Goal: Task Accomplishment & Management: Manage account settings

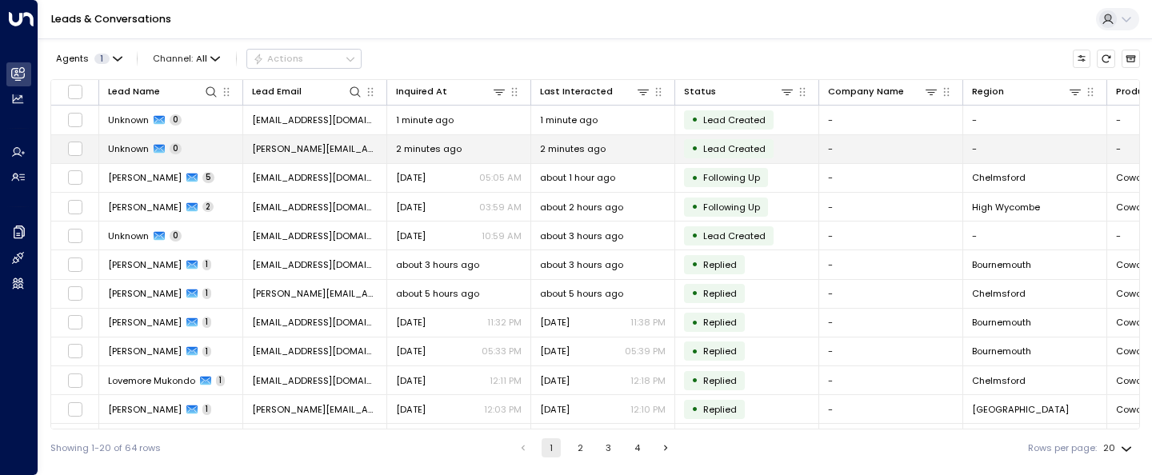
drag, startPoint x: 375, startPoint y: 150, endPoint x: 250, endPoint y: 150, distance: 124.0
click at [250, 150] on td "martin.gittins@gmail.com" at bounding box center [315, 149] width 144 height 28
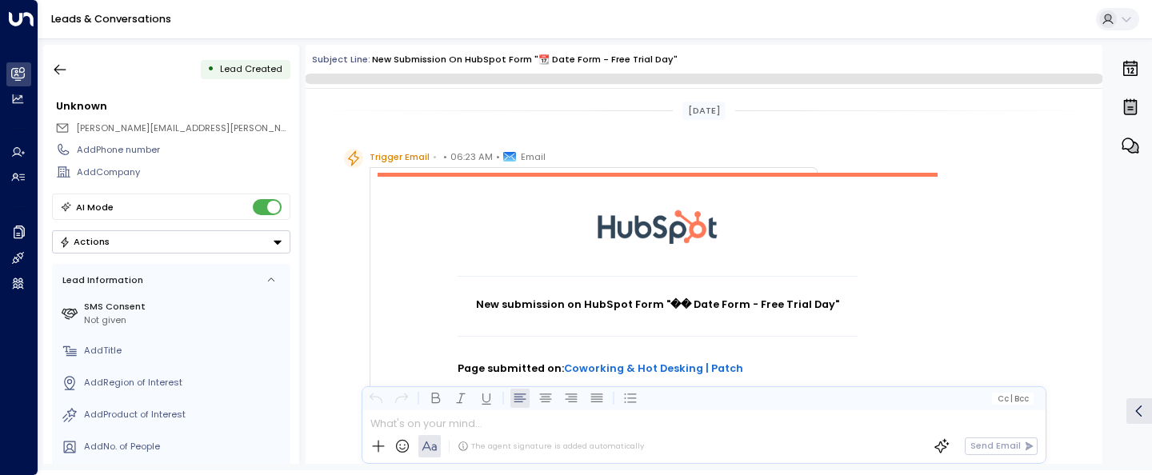
scroll to position [475, 0]
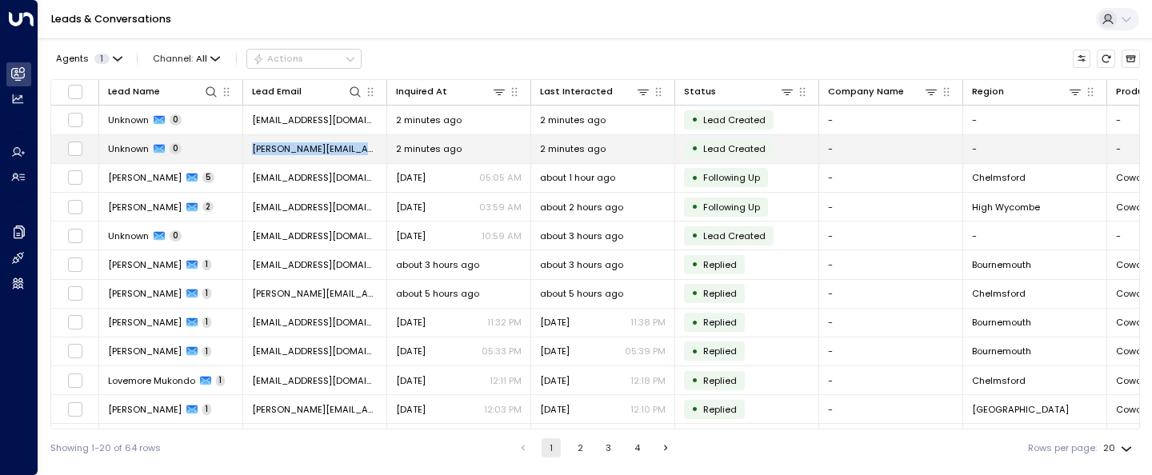
drag, startPoint x: 372, startPoint y: 146, endPoint x: 253, endPoint y: 151, distance: 119.3
click at [253, 151] on td "martin.gittins@gmail.com" at bounding box center [315, 149] width 144 height 28
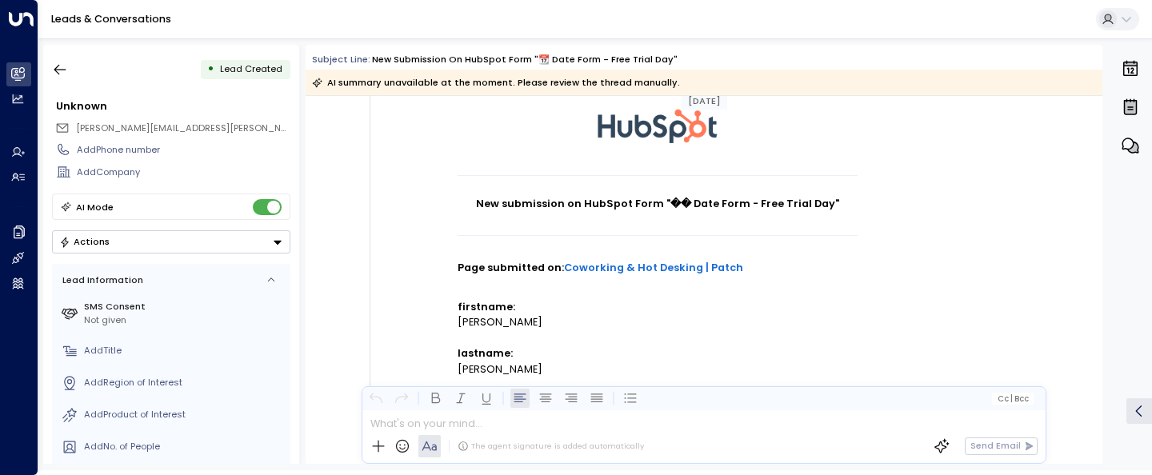
scroll to position [286, 0]
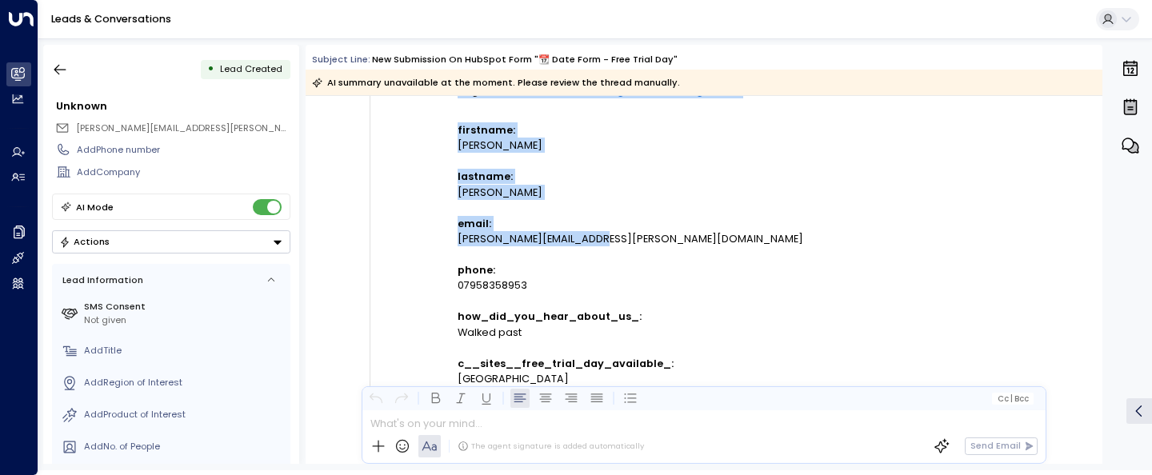
drag, startPoint x: 601, startPoint y: 242, endPoint x: 451, endPoint y: 238, distance: 149.7
click at [451, 238] on td "New submission on HubSpot Form "�� Date Form - Free Trial Day" Page submitted o…" at bounding box center [658, 351] width 560 height 913
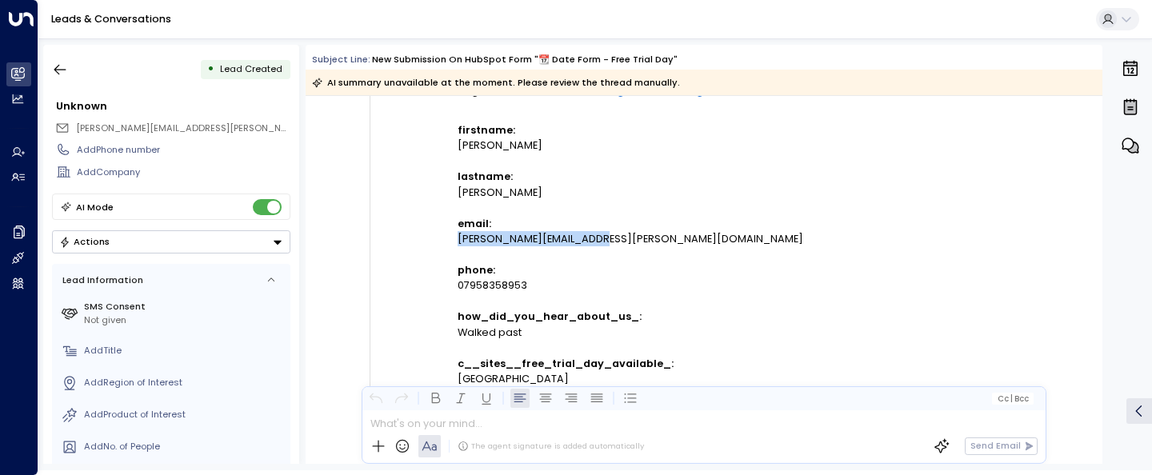
drag, startPoint x: 601, startPoint y: 242, endPoint x: 456, endPoint y: 240, distance: 144.9
click at [458, 240] on div "martin.gittins@gmail.com" at bounding box center [658, 238] width 400 height 15
copy div "martin.gittins@gmail.com"
click at [57, 65] on icon "button" at bounding box center [60, 70] width 16 height 16
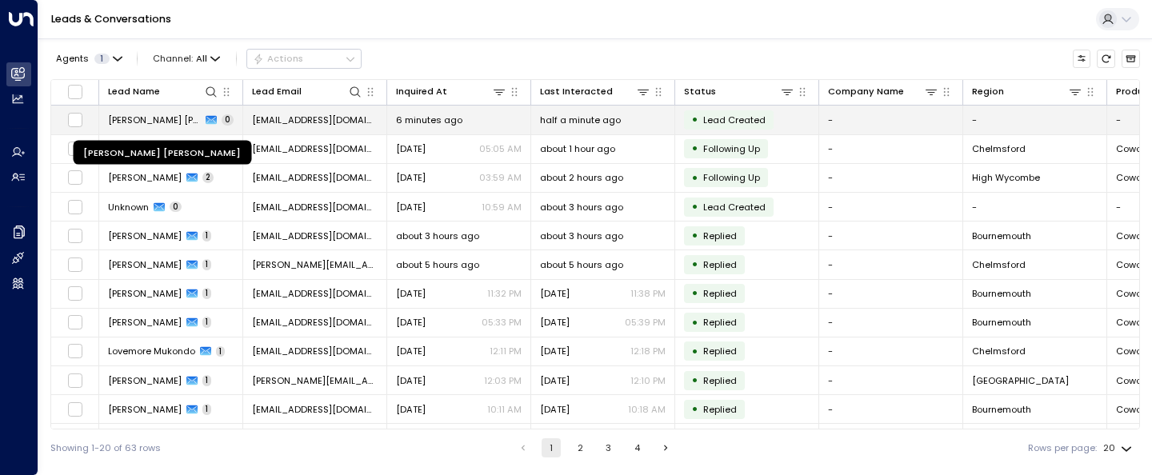
click at [134, 125] on span "[PERSON_NAME] [PERSON_NAME]" at bounding box center [154, 120] width 93 height 13
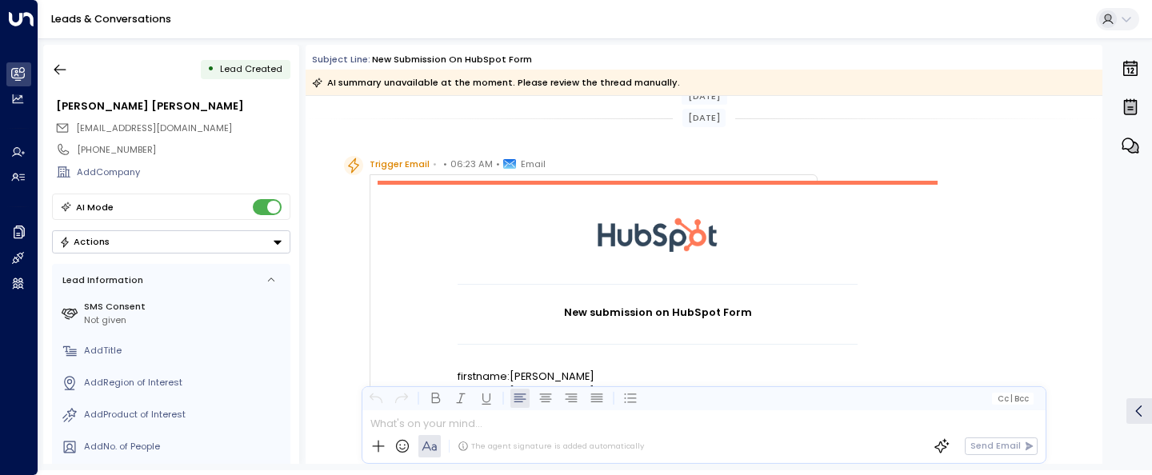
scroll to position [723, 0]
click at [55, 70] on icon "button" at bounding box center [60, 70] width 12 height 10
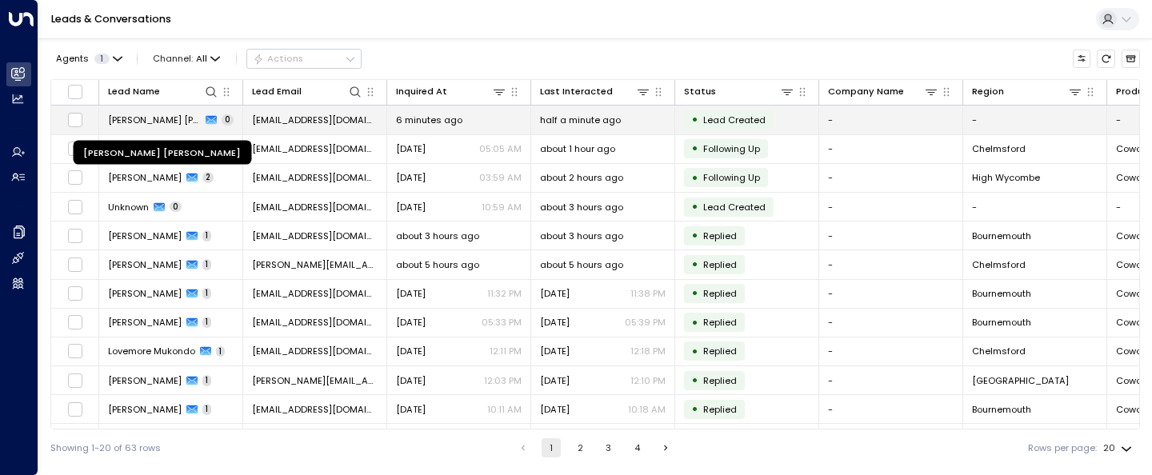
click at [166, 118] on span "[PERSON_NAME] [PERSON_NAME]" at bounding box center [154, 120] width 93 height 13
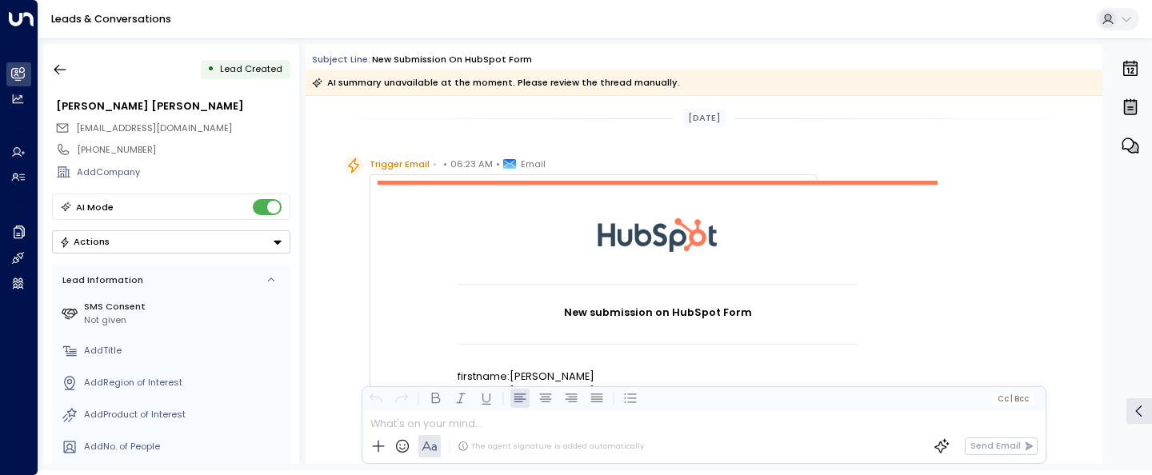
scroll to position [448, 0]
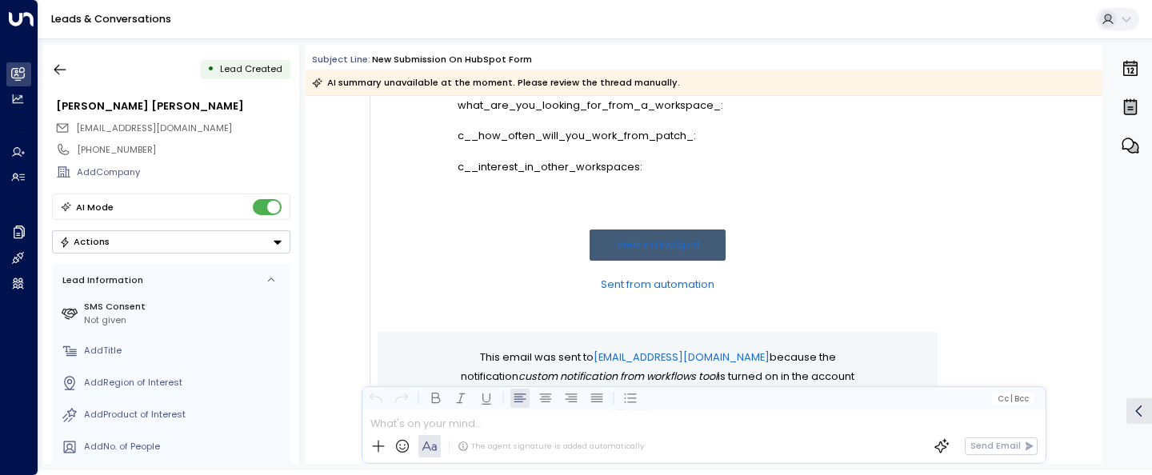
scroll to position [723, 0]
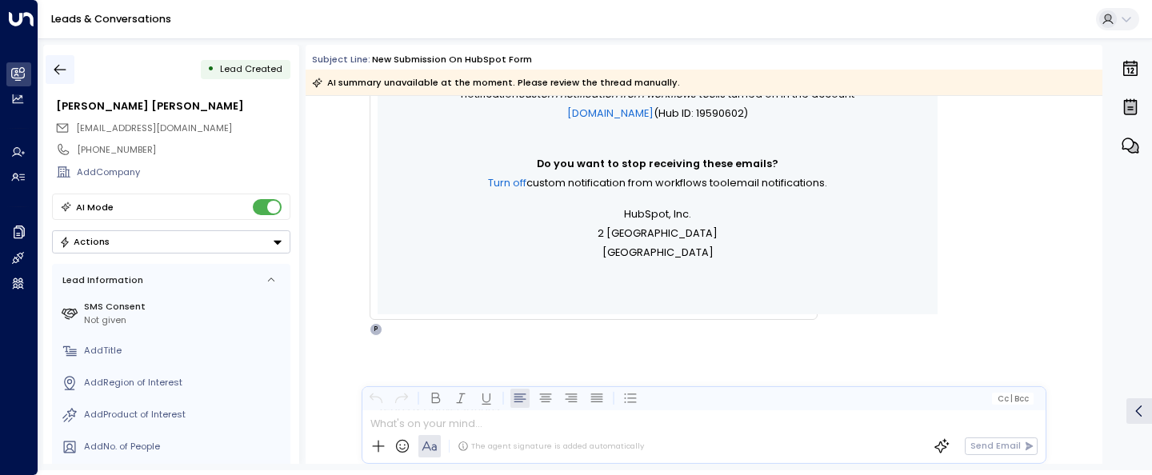
click at [53, 62] on icon "button" at bounding box center [60, 70] width 16 height 16
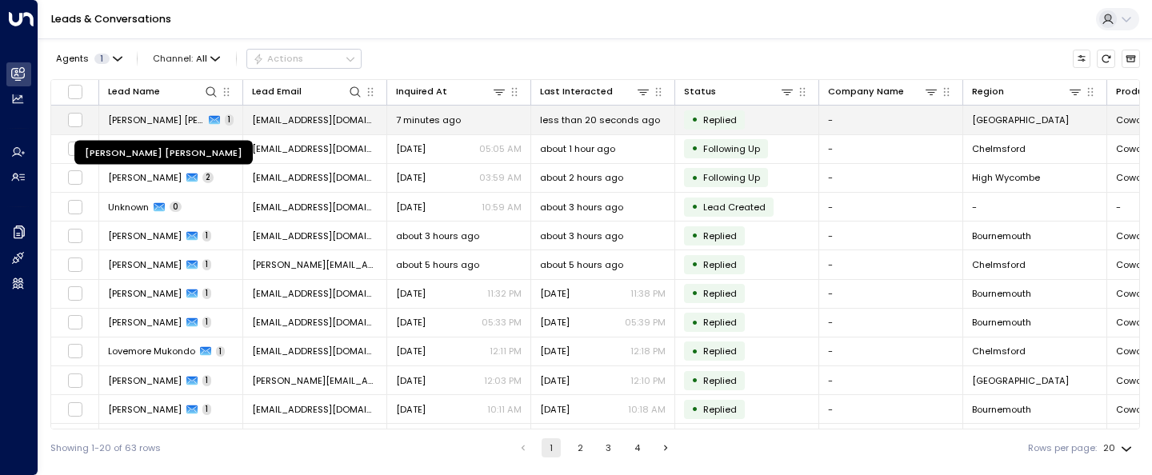
click at [134, 114] on span "[PERSON_NAME] [PERSON_NAME]" at bounding box center [156, 120] width 96 height 13
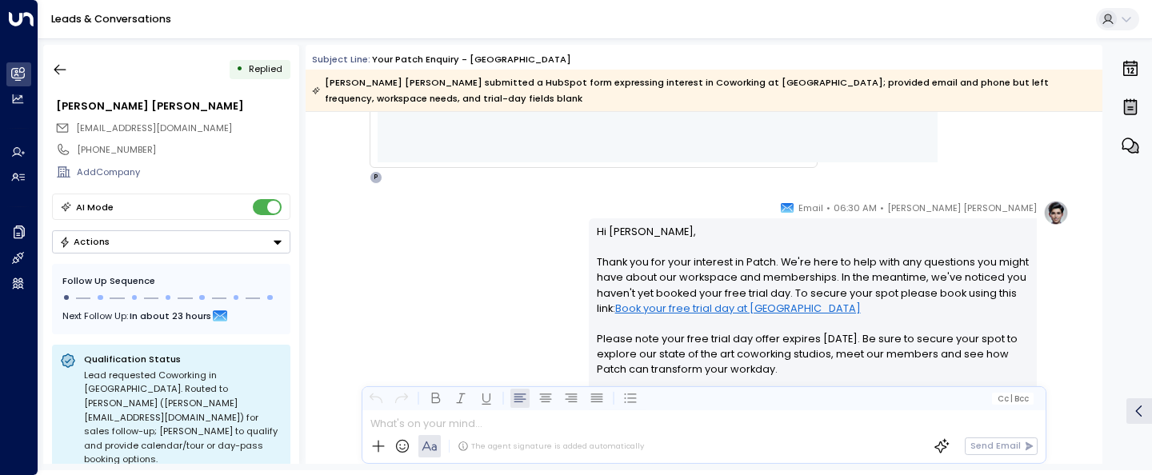
scroll to position [837, 0]
